Goal: Task Accomplishment & Management: Manage account settings

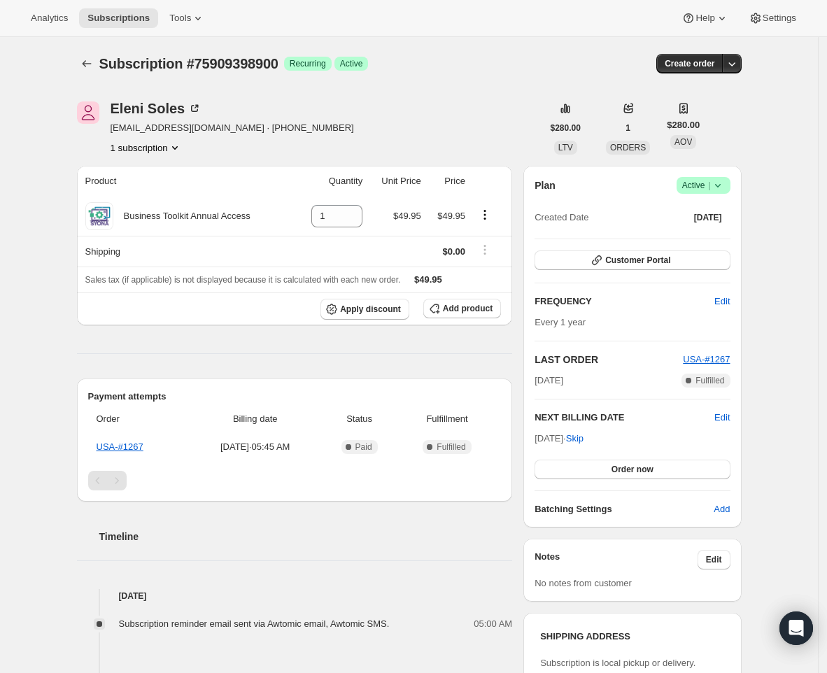
click at [719, 184] on icon at bounding box center [718, 185] width 14 height 14
click at [691, 244] on button "Cancel subscription" at bounding box center [703, 236] width 87 height 22
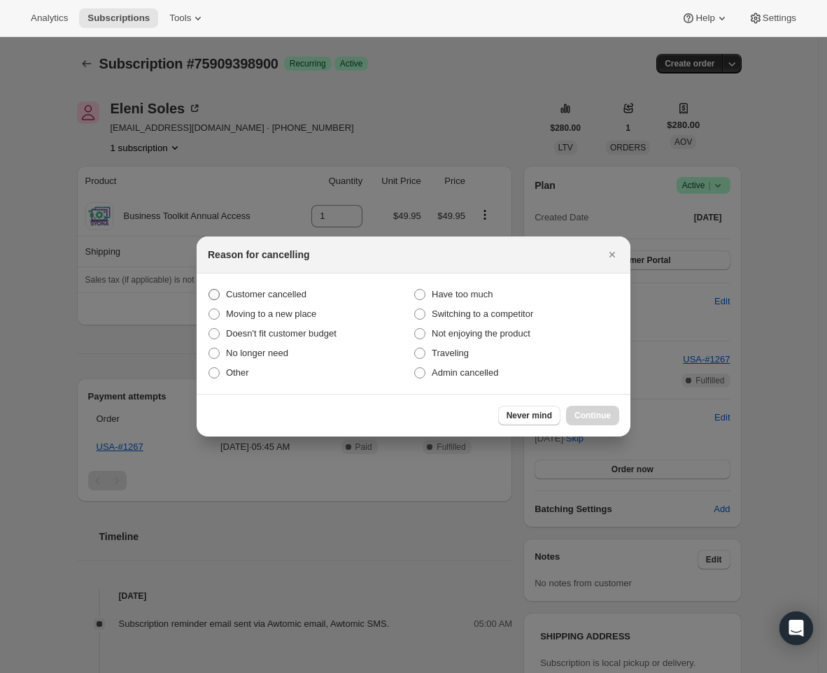
click at [255, 291] on span "Customer cancelled" at bounding box center [266, 294] width 80 height 10
click at [209, 290] on input "Customer cancelled" at bounding box center [209, 289] width 1 height 1
radio input "true"
click at [608, 419] on span "Continue" at bounding box center [593, 415] width 36 height 11
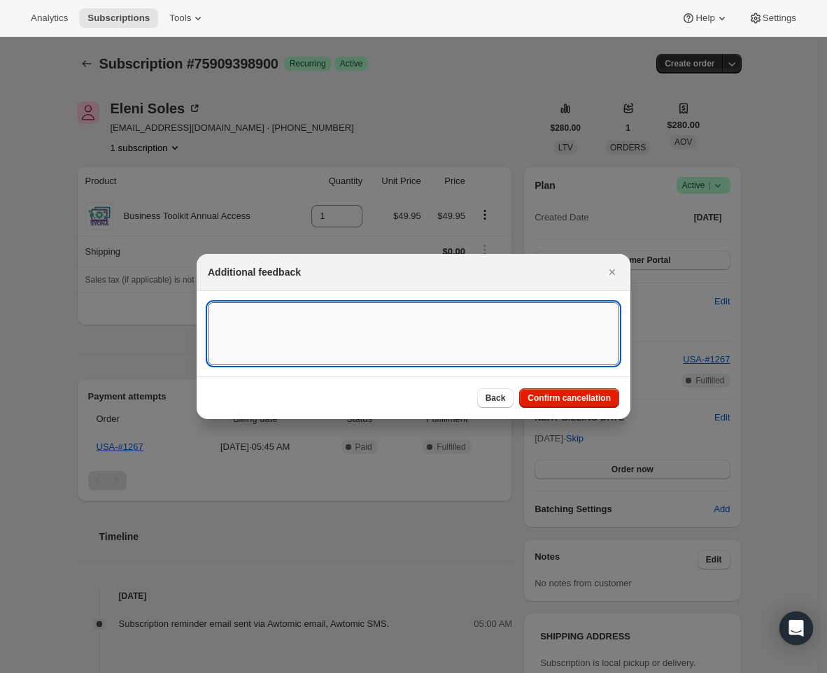
click at [248, 321] on textarea ":r1v:" at bounding box center [414, 333] width 412 height 63
paste textarea "Business account cancellation requested. The annual fee has been canceled."
type textarea "Business account cancellation requested. The annual fee has been canceled."
click at [566, 404] on button "Confirm cancellation" at bounding box center [569, 398] width 100 height 20
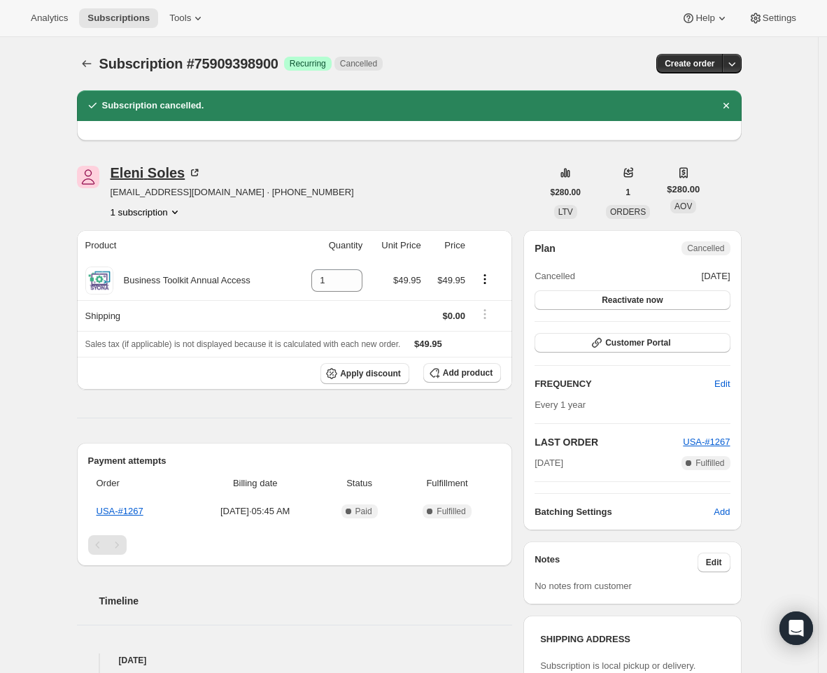
click at [167, 177] on div "Eleni Soles" at bounding box center [157, 173] width 92 height 14
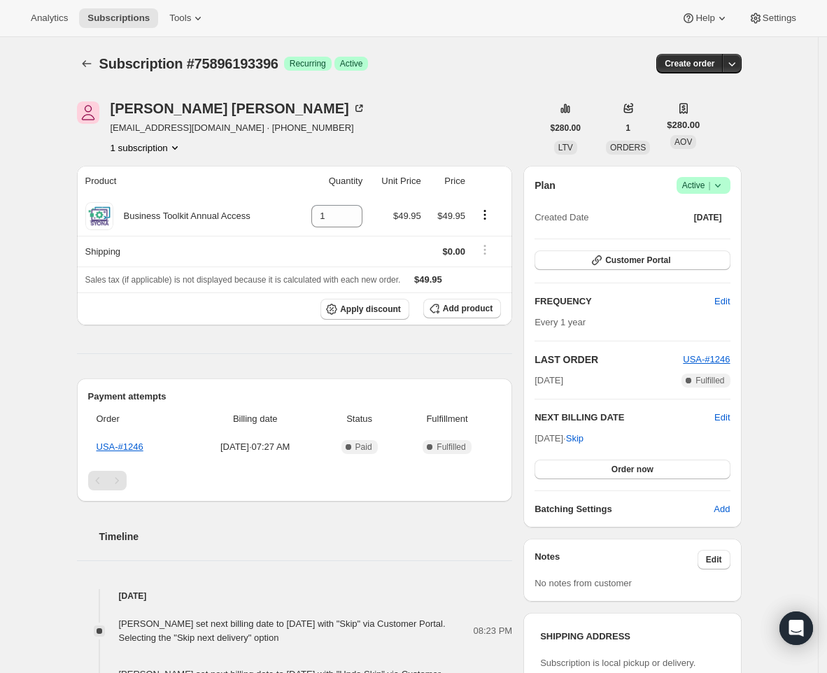
click at [716, 181] on icon at bounding box center [718, 185] width 14 height 14
click at [682, 236] on span "Cancel subscription" at bounding box center [703, 236] width 79 height 10
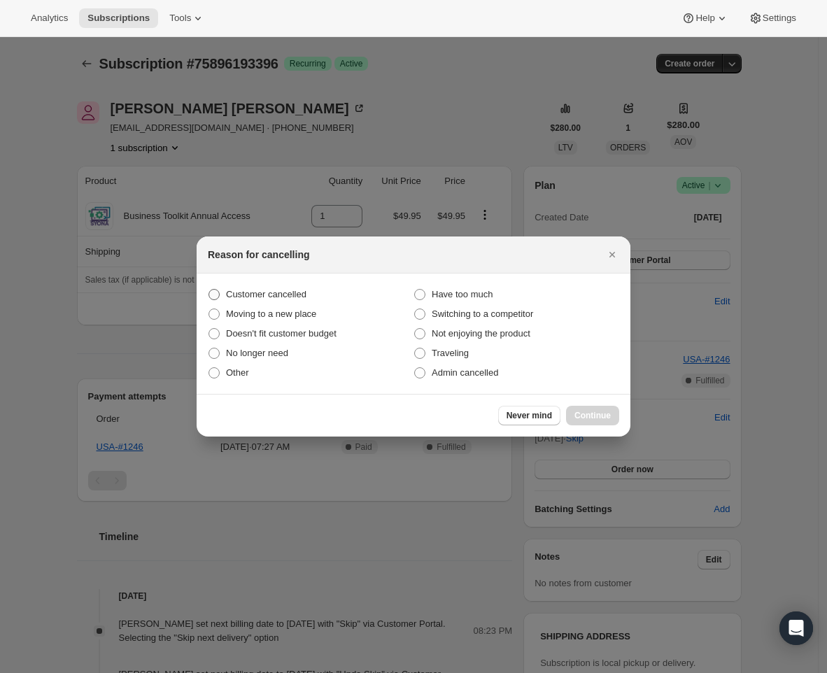
click at [302, 296] on span "Customer cancelled" at bounding box center [266, 294] width 80 height 10
click at [209, 290] on input "Customer cancelled" at bounding box center [209, 289] width 1 height 1
radio input "true"
click at [606, 413] on span "Continue" at bounding box center [593, 415] width 36 height 11
click at [606, 413] on div "Never mind Continue" at bounding box center [414, 415] width 434 height 43
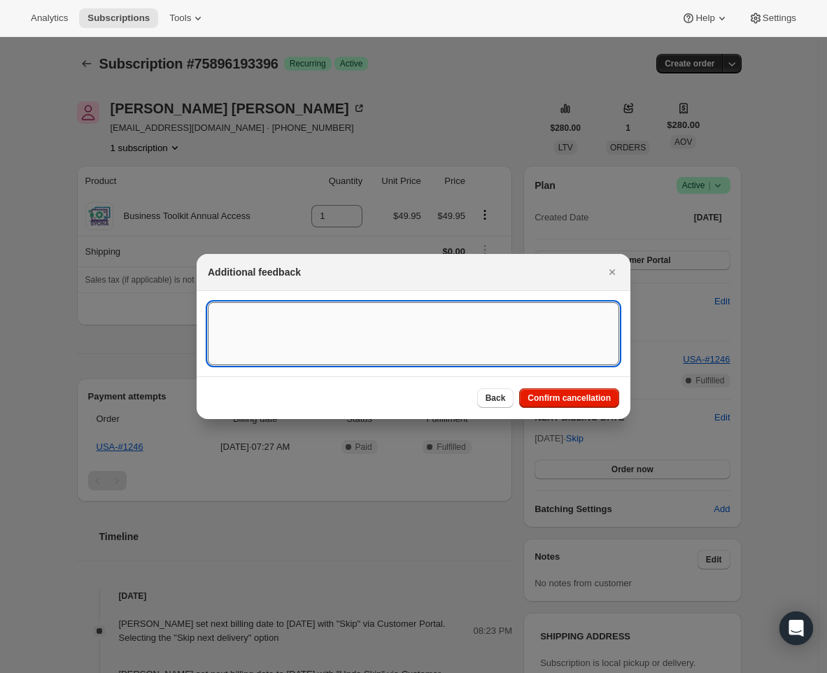
click at [339, 314] on textarea ":r1v:" at bounding box center [414, 333] width 412 height 63
paste textarea "Business account cancellation requested. The annual fee has been canceled."
type textarea "Business account cancellation requested. The annual fee has been canceled."
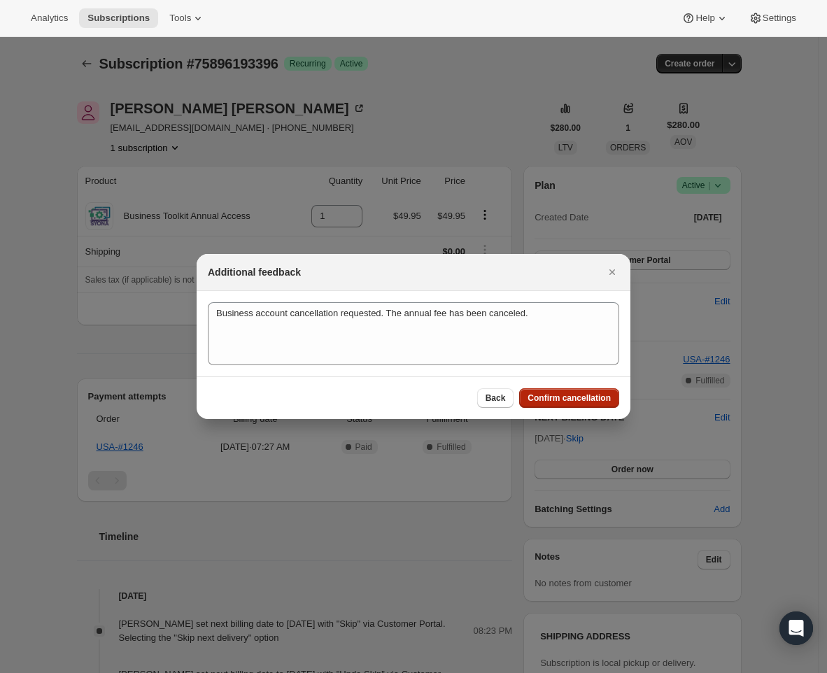
click at [565, 393] on span "Confirm cancellation" at bounding box center [569, 398] width 83 height 11
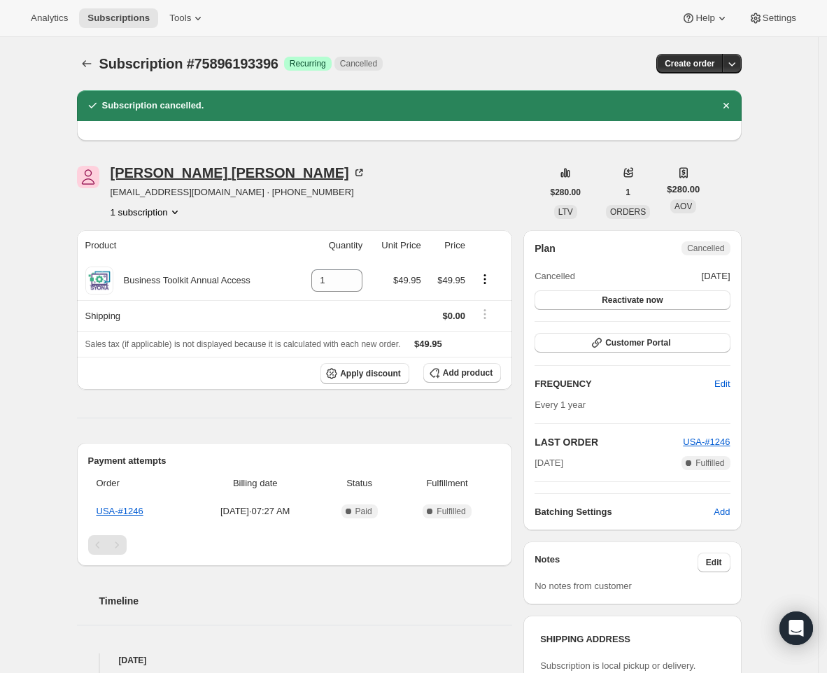
click at [163, 175] on div "Justin Miller" at bounding box center [238, 173] width 255 height 14
